Goal: Complete application form

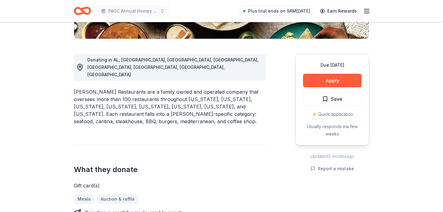
scroll to position [149, 0]
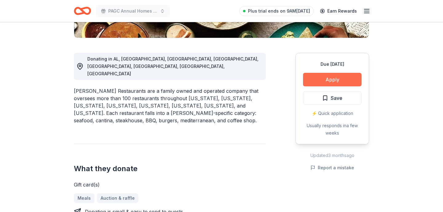
click at [332, 79] on button "Apply" at bounding box center [332, 80] width 58 height 14
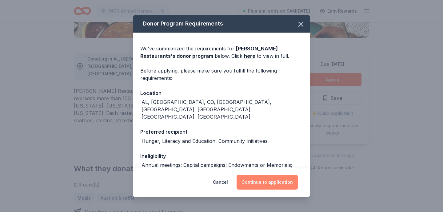
click at [266, 185] on button "Continue to application" at bounding box center [266, 182] width 61 height 15
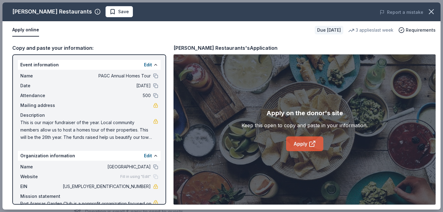
click at [304, 147] on link "Apply" at bounding box center [304, 144] width 37 height 15
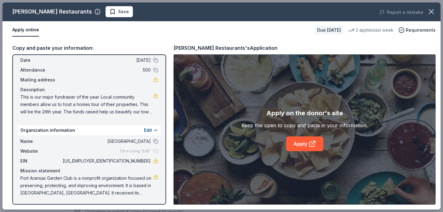
scroll to position [0, 0]
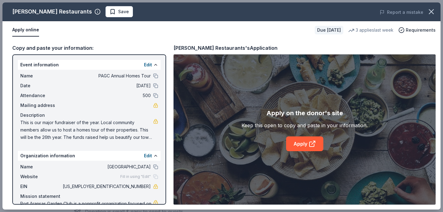
click at [78, 87] on span "01/31/26" at bounding box center [106, 85] width 89 height 7
click at [84, 106] on div "Mailing address" at bounding box center [89, 105] width 138 height 7
click at [83, 106] on div "Mailing address" at bounding box center [89, 105] width 138 height 7
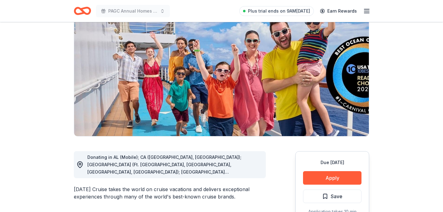
scroll to position [50, 0]
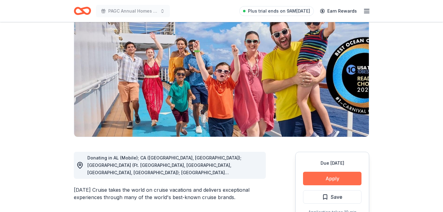
click at [323, 178] on button "Apply" at bounding box center [332, 179] width 58 height 14
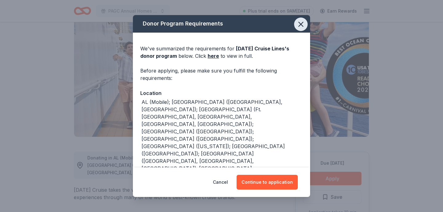
click at [301, 24] on icon "button" at bounding box center [301, 24] width 4 height 4
